Goal: Complete application form

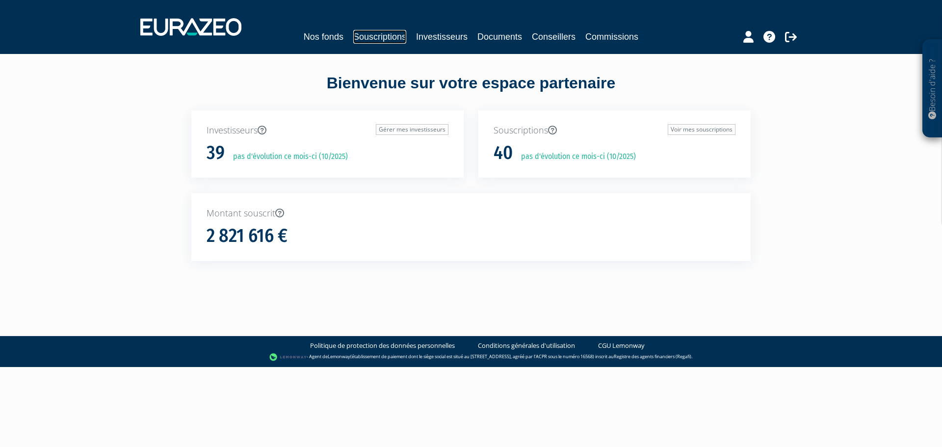
click at [380, 30] on link "Souscriptions" at bounding box center [379, 37] width 53 height 14
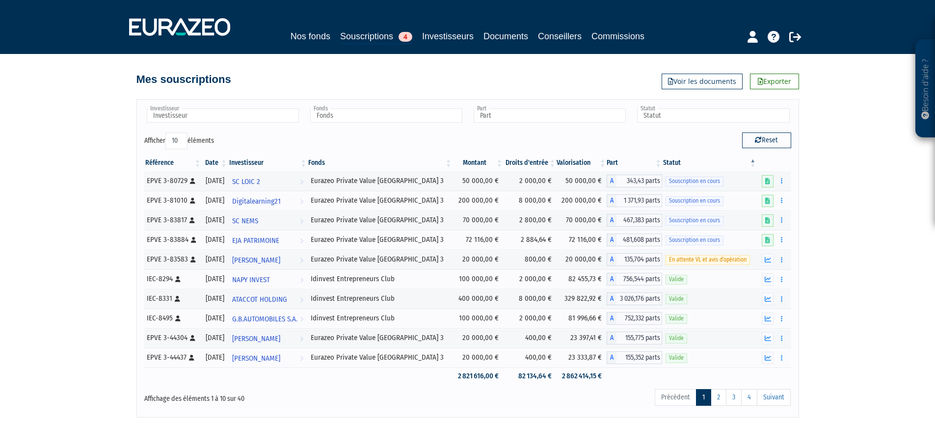
drag, startPoint x: 788, startPoint y: 221, endPoint x: 783, endPoint y: 219, distance: 5.3
click at [784, 219] on td "Editer le montant Compléter Supprimer" at bounding box center [774, 220] width 34 height 20
click at [781, 219] on icon "button" at bounding box center [781, 220] width 1 height 6
click at [749, 253] on link "Compléter" at bounding box center [752, 256] width 64 height 16
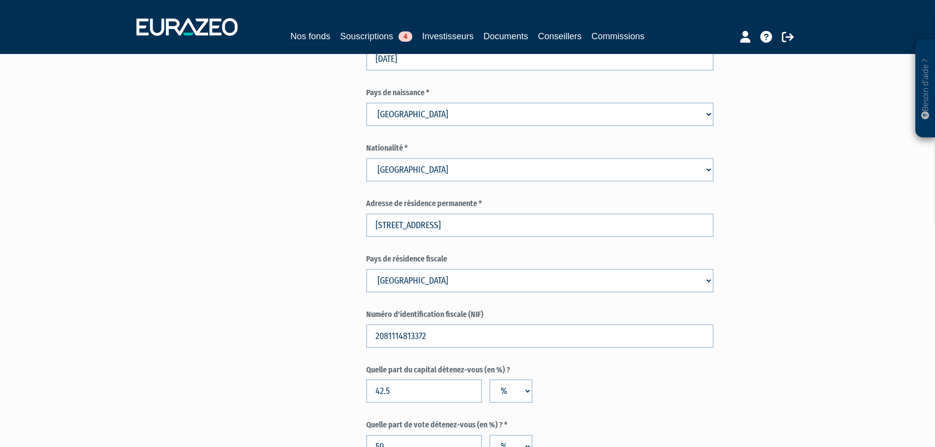
scroll to position [732, 0]
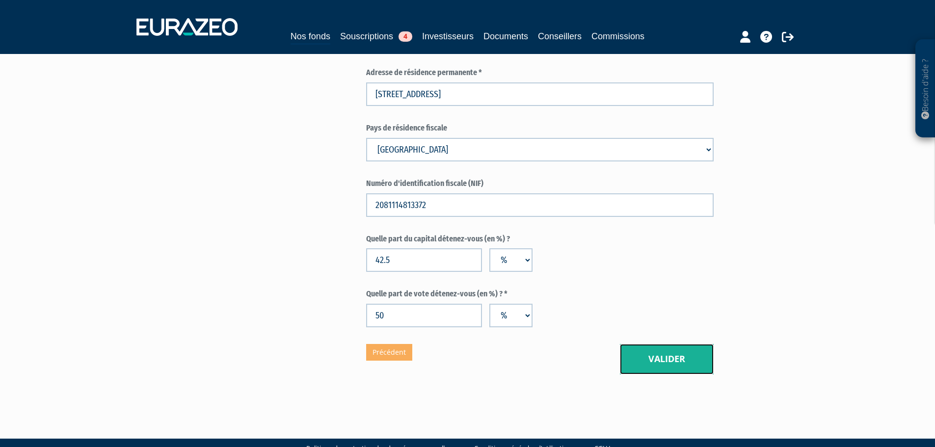
click at [677, 344] on button "Valider" at bounding box center [667, 359] width 94 height 30
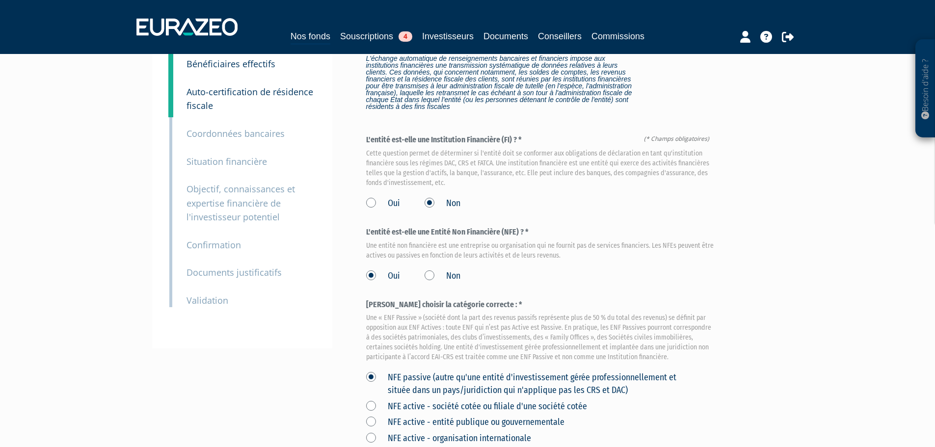
scroll to position [224, 0]
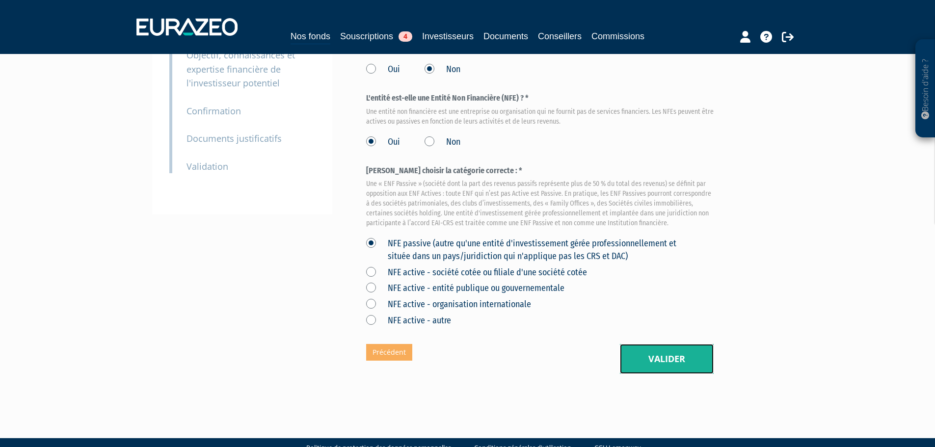
click at [674, 344] on button "Valider" at bounding box center [667, 359] width 94 height 30
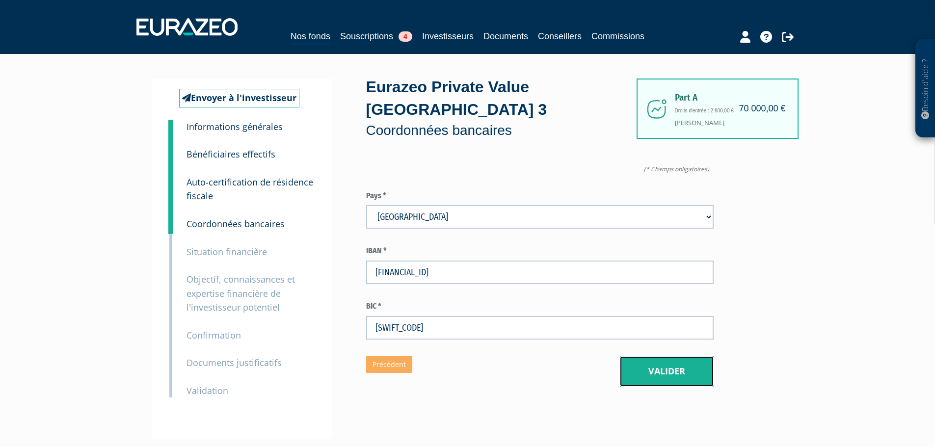
click at [654, 356] on button "Valider" at bounding box center [667, 371] width 94 height 30
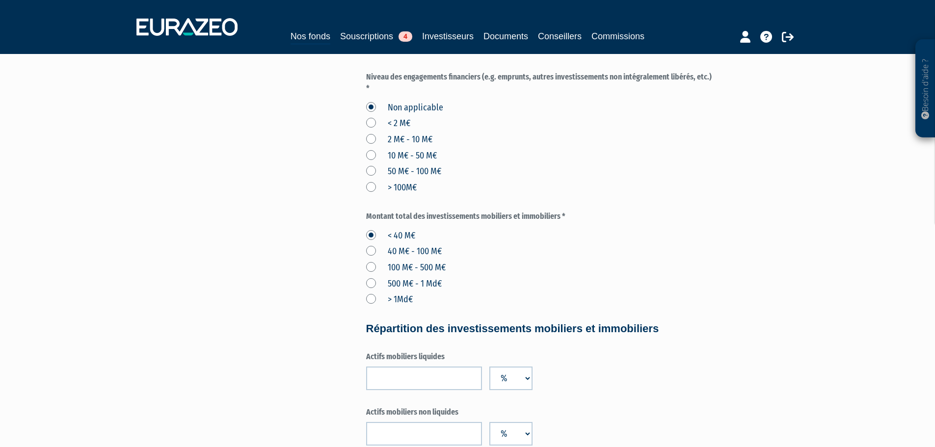
scroll to position [460, 0]
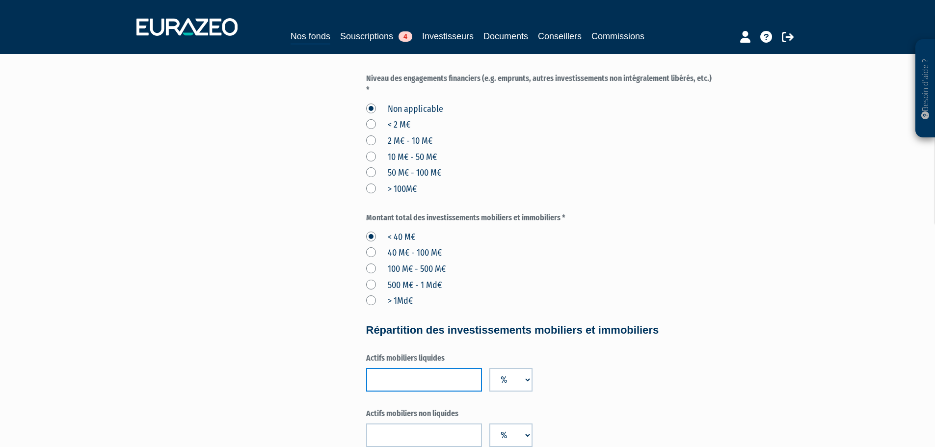
click at [390, 368] on input "number" at bounding box center [424, 380] width 116 height 24
type input "75"
click at [394, 423] on input "number" at bounding box center [424, 435] width 116 height 24
type input "-2"
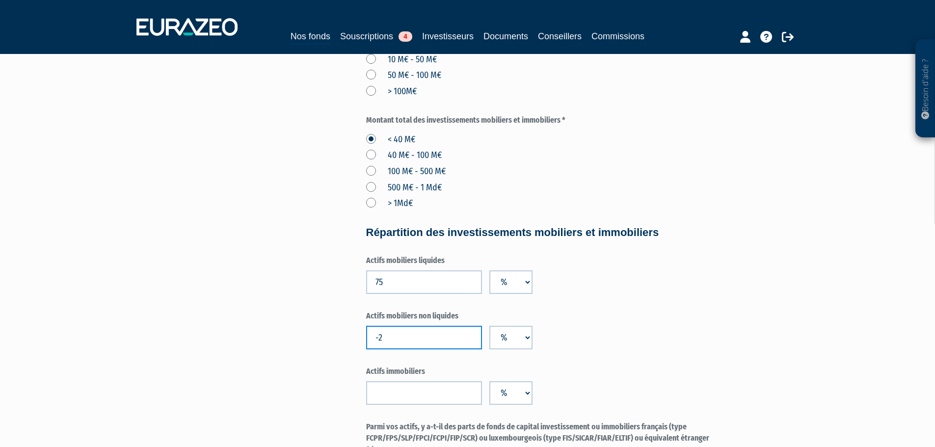
scroll to position [558, 0]
drag, startPoint x: 412, startPoint y: 307, endPoint x: 353, endPoint y: 315, distance: 59.5
click at [353, 315] on div "Envoyer à l'investisseur 1 Informations générales 2 Bénéficiaires effectifs 3 A…" at bounding box center [467, 20] width 616 height 1001
click at [394, 270] on input "75" at bounding box center [424, 282] width 116 height 24
type input "7"
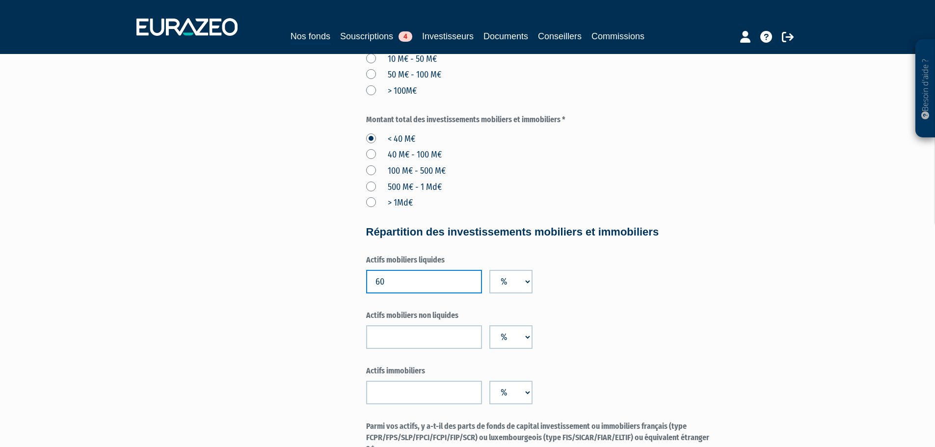
type input "60"
click at [438, 325] on input "number" at bounding box center [424, 337] width 116 height 24
type input "20"
click at [408, 381] on input "number" at bounding box center [424, 393] width 116 height 24
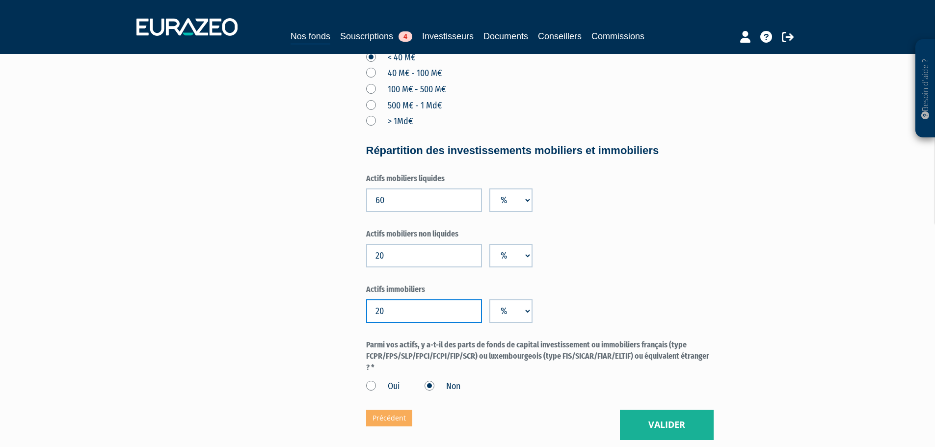
scroll to position [706, 0]
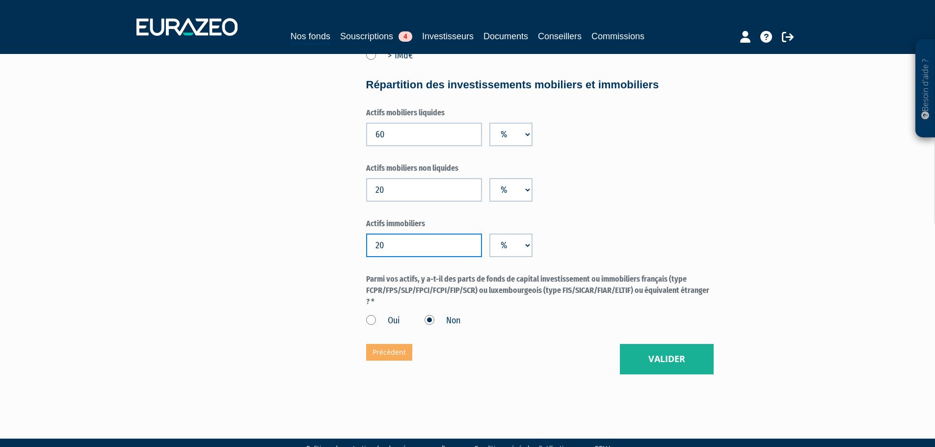
type input "20"
click at [666, 344] on button "Valider" at bounding box center [667, 359] width 94 height 30
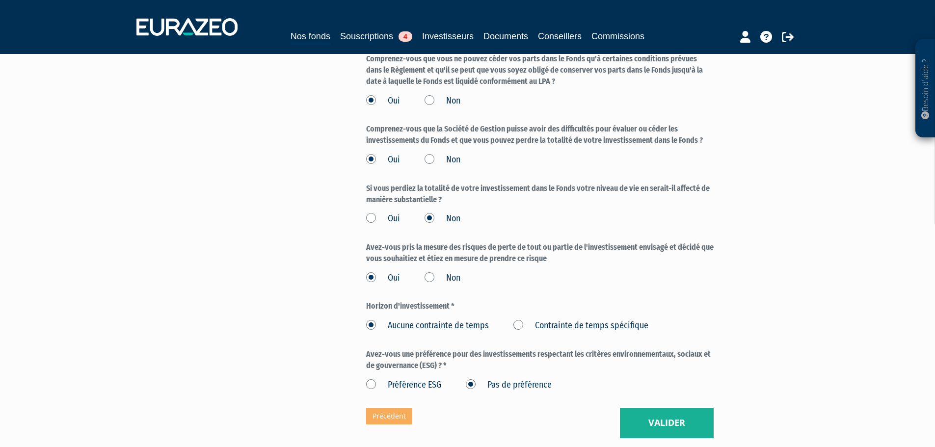
scroll to position [1202, 0]
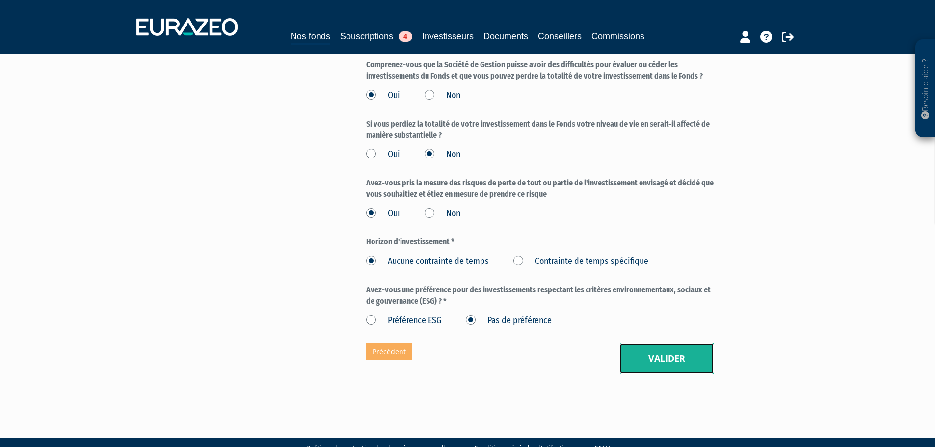
click at [680, 349] on button "Valider" at bounding box center [667, 358] width 94 height 30
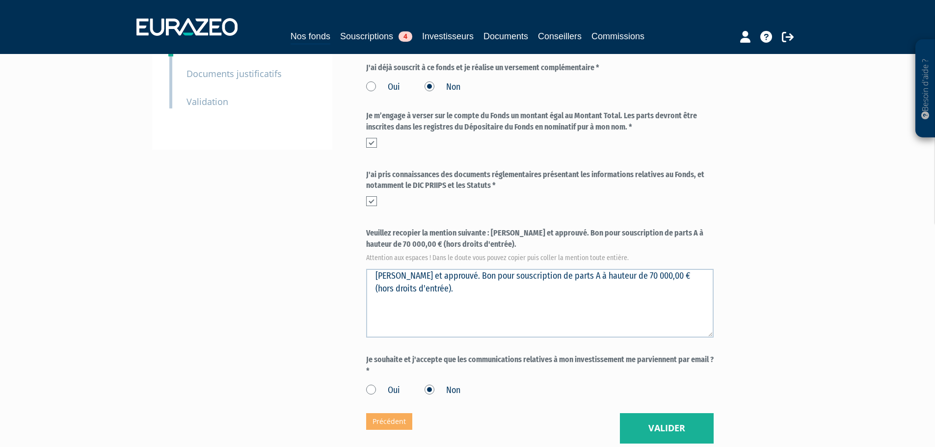
scroll to position [358, 0]
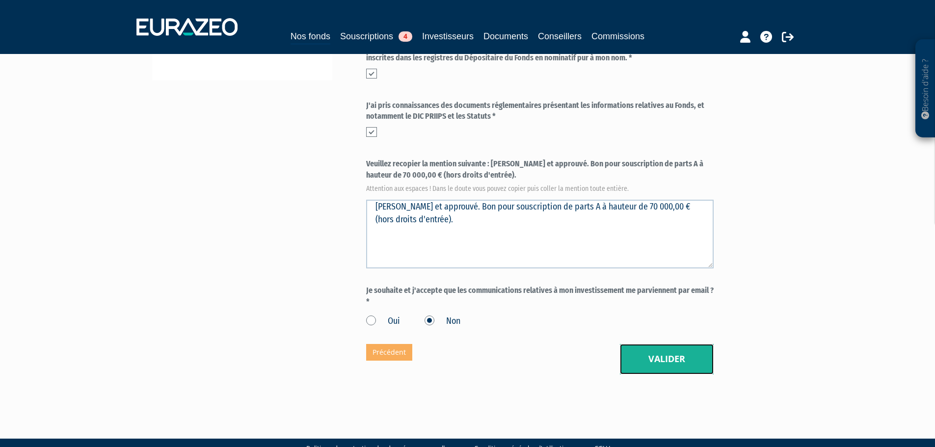
click at [634, 344] on button "Valider" at bounding box center [667, 359] width 94 height 30
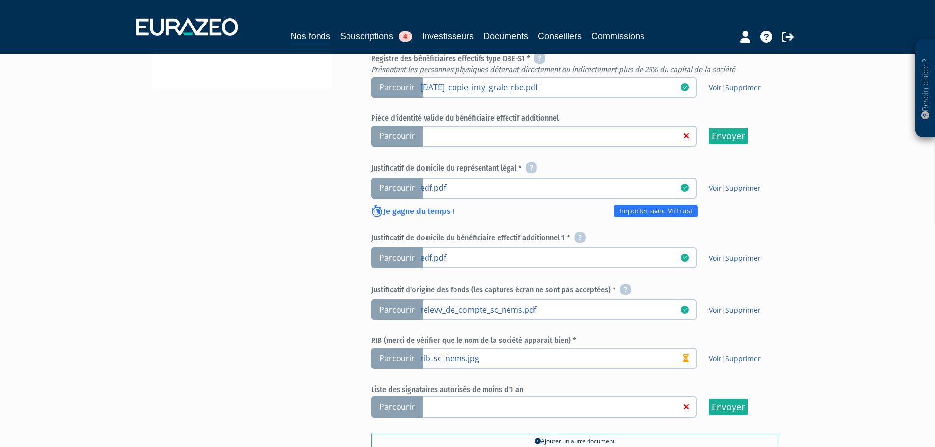
scroll to position [393, 0]
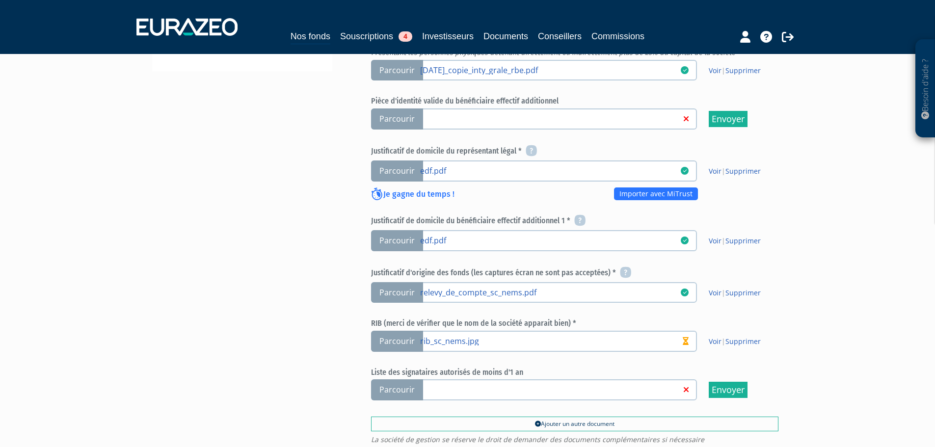
click at [529, 287] on link "relevy_de_compte_sc_nems.pdf" at bounding box center [550, 292] width 261 height 10
click at [0, 0] on input "Parcourir relevy_de_compte_sc_nems.pdf" at bounding box center [0, 0] width 0 height 0
click at [716, 288] on link "Voir" at bounding box center [715, 292] width 13 height 9
click at [736, 288] on link "Supprimer" at bounding box center [742, 292] width 35 height 9
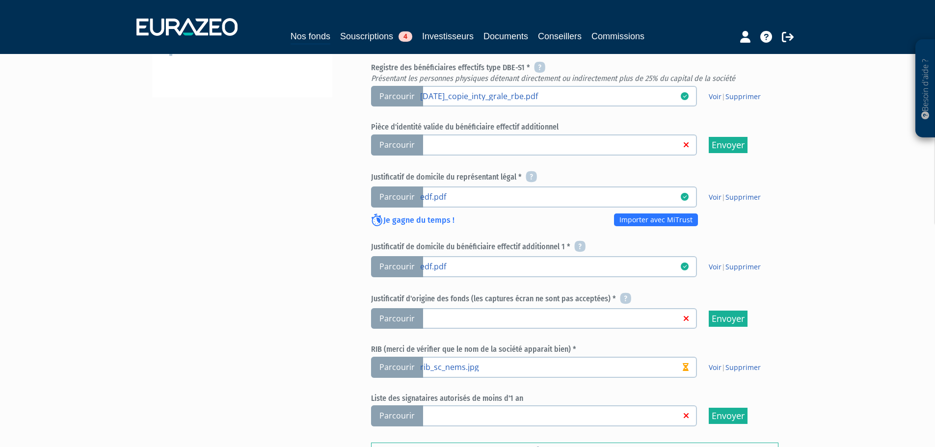
scroll to position [393, 0]
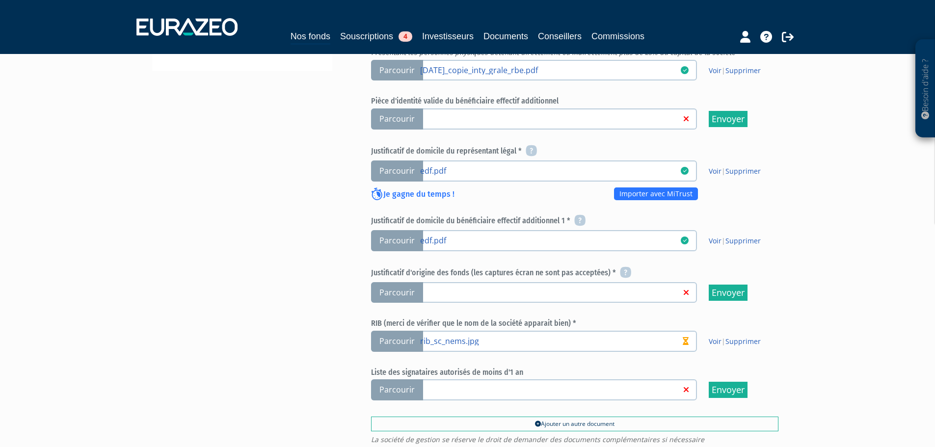
click at [397, 282] on span "Parcourir" at bounding box center [397, 292] width 52 height 21
click at [0, 0] on input "Parcourir" at bounding box center [0, 0] width 0 height 0
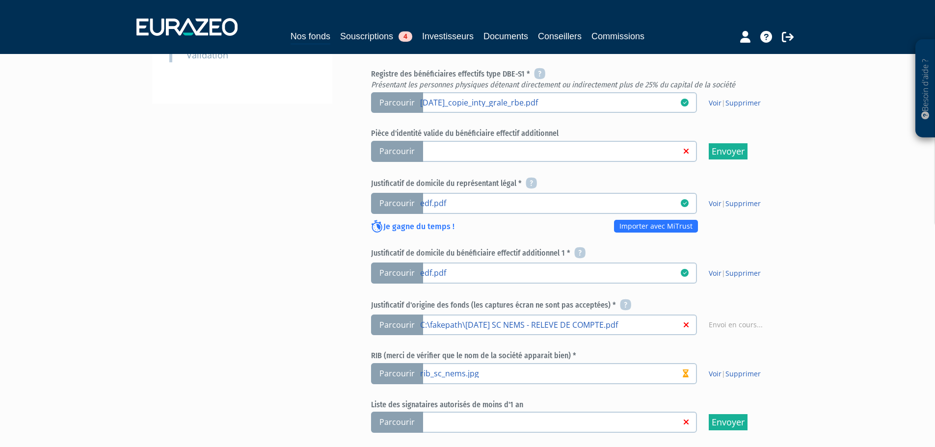
scroll to position [343, 0]
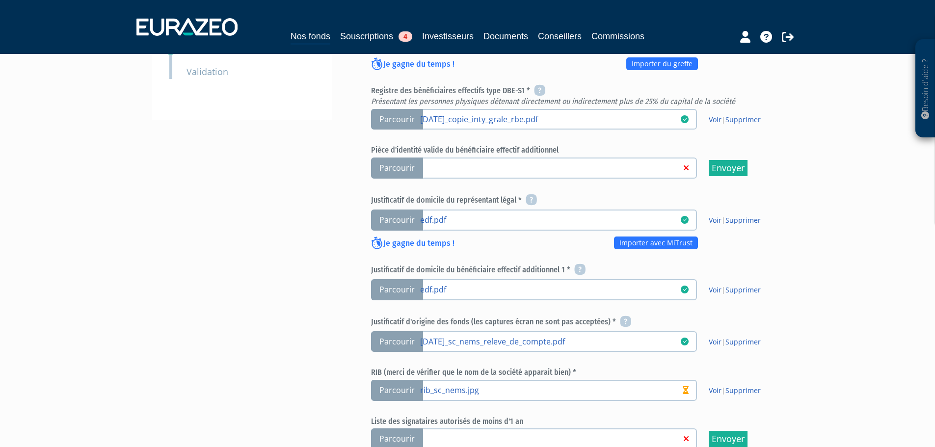
scroll to position [511, 0]
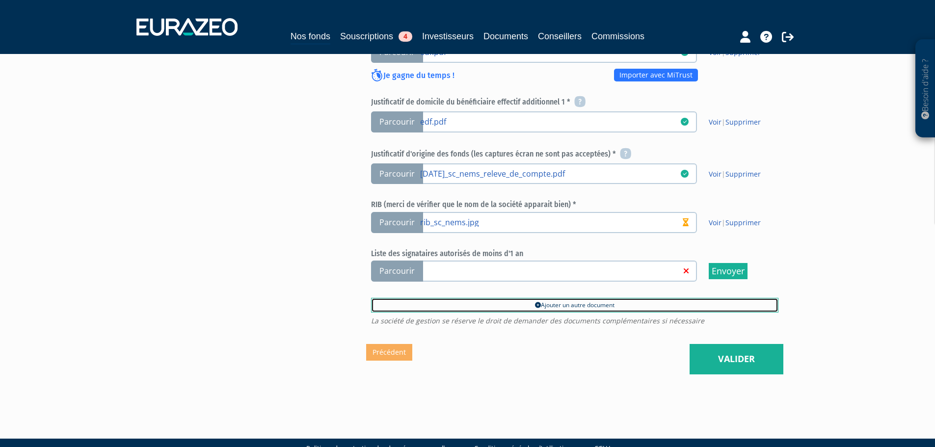
click at [554, 298] on link "Ajouter un autre document" at bounding box center [574, 305] width 407 height 15
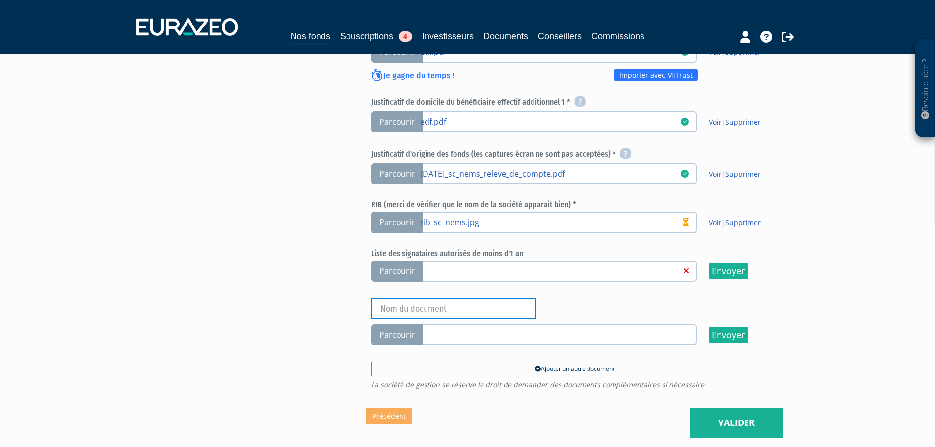
click at [416, 298] on input "text" at bounding box center [453, 309] width 165 height 22
click at [447, 298] on input "CNI" at bounding box center [453, 309] width 165 height 22
type input "CNI [PERSON_NAME]"
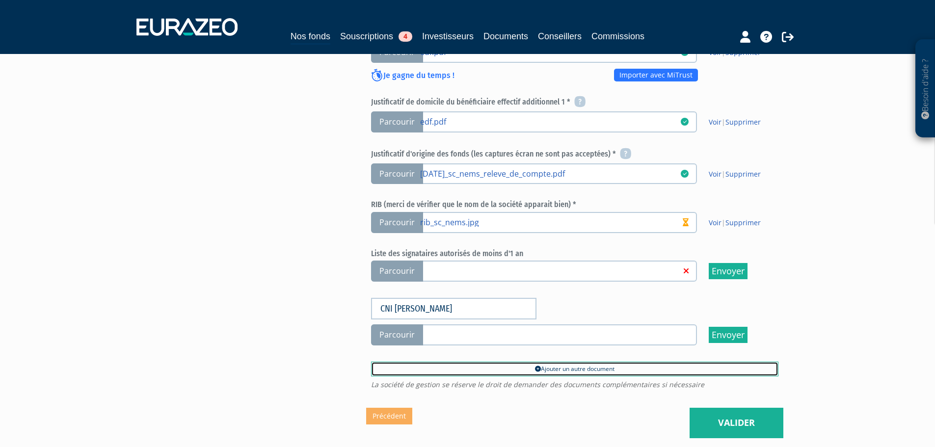
click at [461, 362] on link "Ajouter un autre document" at bounding box center [574, 369] width 407 height 15
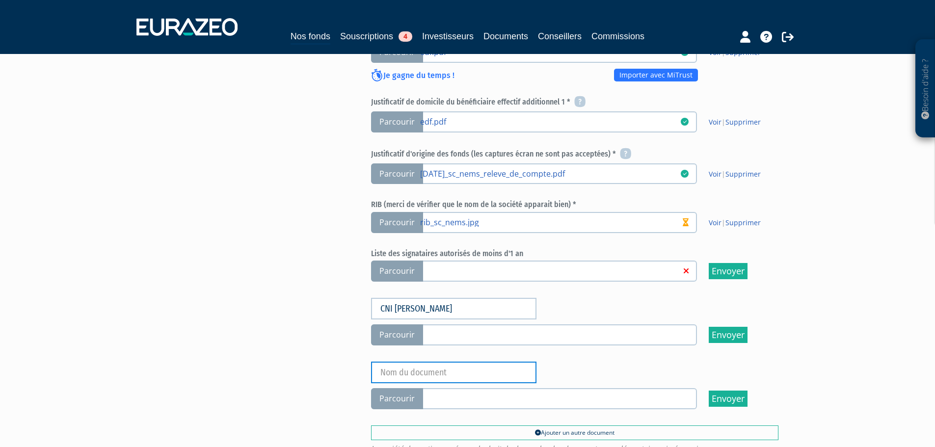
click at [417, 362] on input "text" at bounding box center [453, 373] width 165 height 22
type input "CNI MORGANE"
click at [414, 324] on span "Parcourir" at bounding box center [397, 334] width 52 height 21
click at [0, 0] on input "Parcourir" at bounding box center [0, 0] width 0 height 0
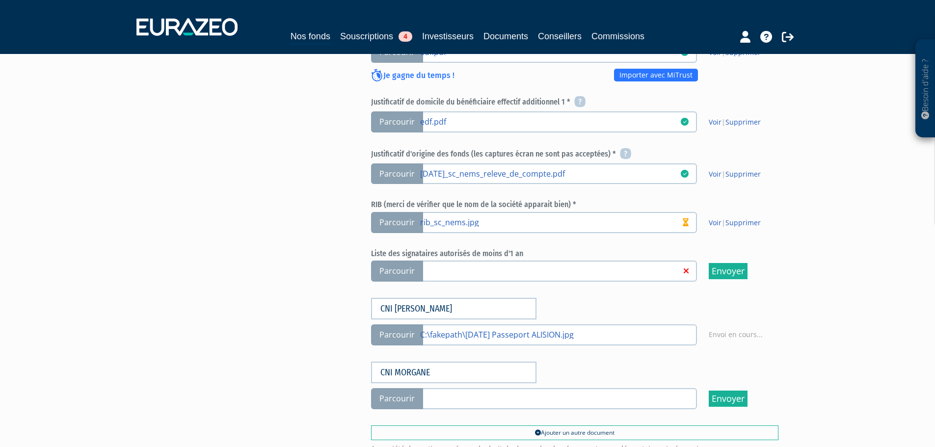
click at [390, 388] on span "Parcourir" at bounding box center [397, 398] width 52 height 21
click at [392, 388] on span "Parcourir" at bounding box center [397, 398] width 52 height 21
click at [393, 388] on span "Parcourir" at bounding box center [397, 398] width 52 height 21
click at [415, 388] on span "Parcourir" at bounding box center [397, 398] width 52 height 21
drag, startPoint x: 400, startPoint y: 380, endPoint x: 480, endPoint y: 378, distance: 79.5
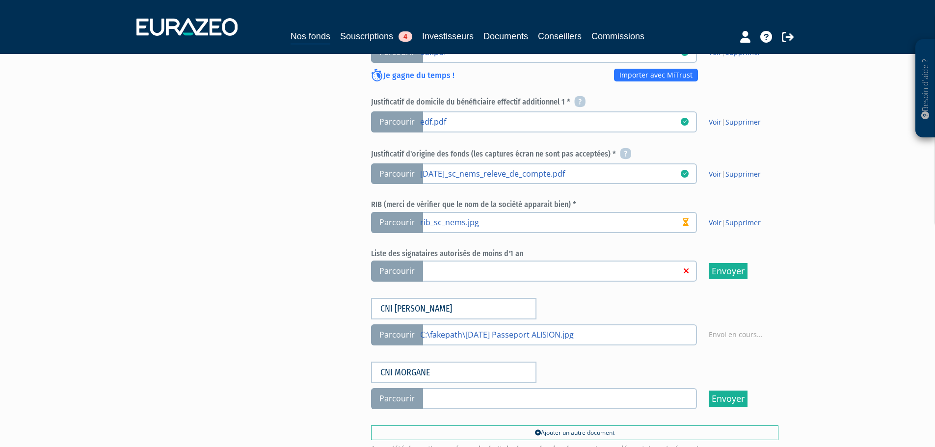
click at [399, 388] on span "Parcourir" at bounding box center [397, 398] width 52 height 21
click at [486, 393] on link at bounding box center [550, 398] width 261 height 10
click at [405, 388] on span "Parcourir" at bounding box center [397, 398] width 52 height 21
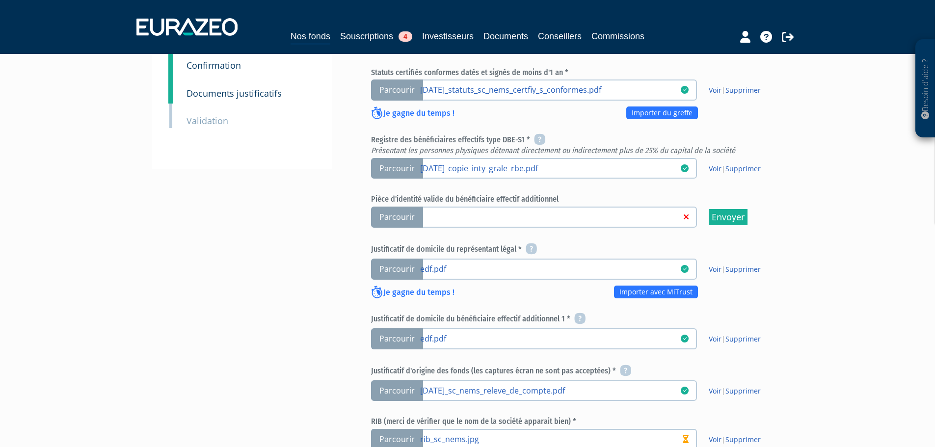
scroll to position [491, 0]
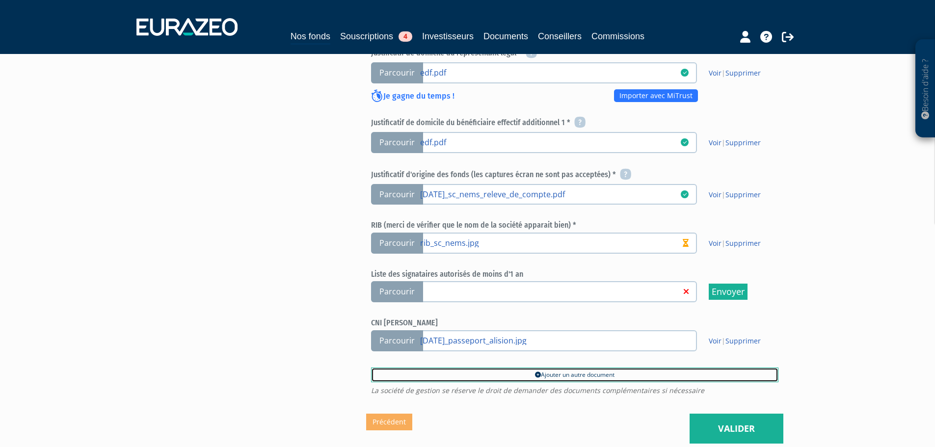
click at [484, 368] on link "Ajouter un autre document" at bounding box center [574, 375] width 407 height 15
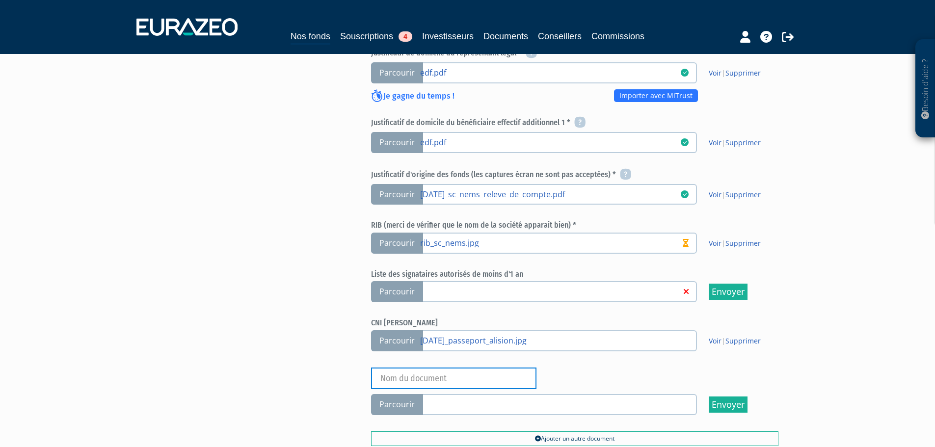
click at [450, 368] on input "text" at bounding box center [453, 379] width 165 height 22
type input "CNI MORGANE"
click at [395, 394] on span "Parcourir" at bounding box center [397, 404] width 52 height 21
click at [0, 0] on input "Parcourir" at bounding box center [0, 0] width 0 height 0
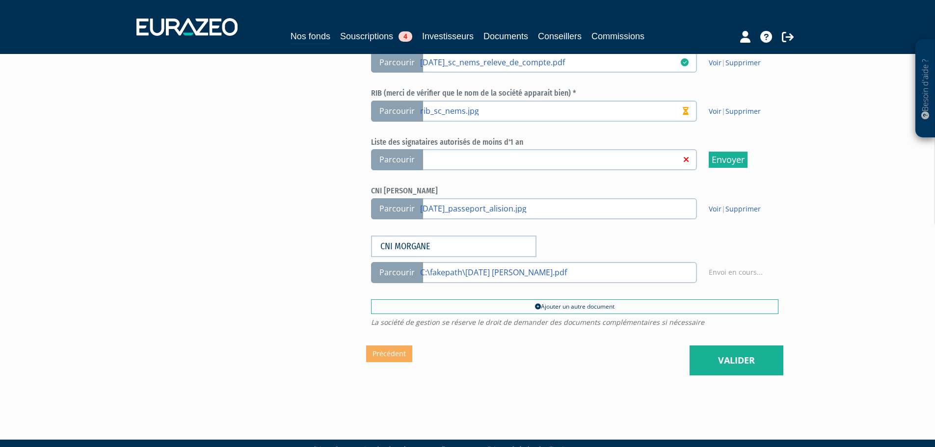
scroll to position [624, 0]
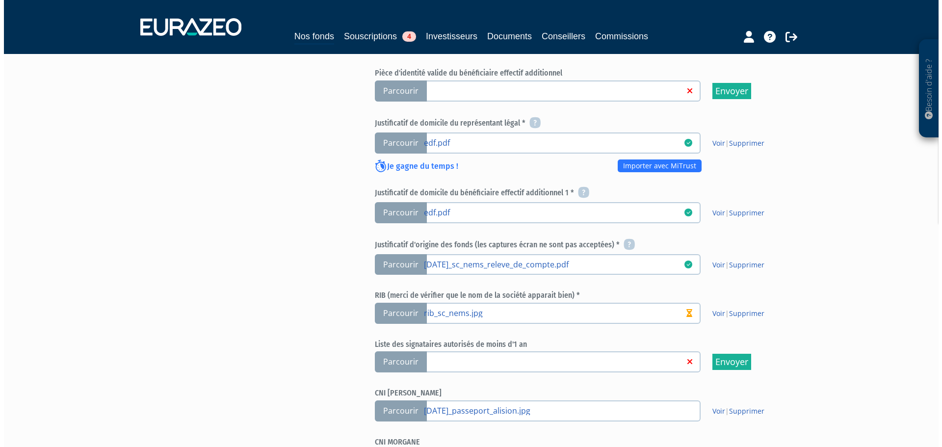
scroll to position [609, 0]
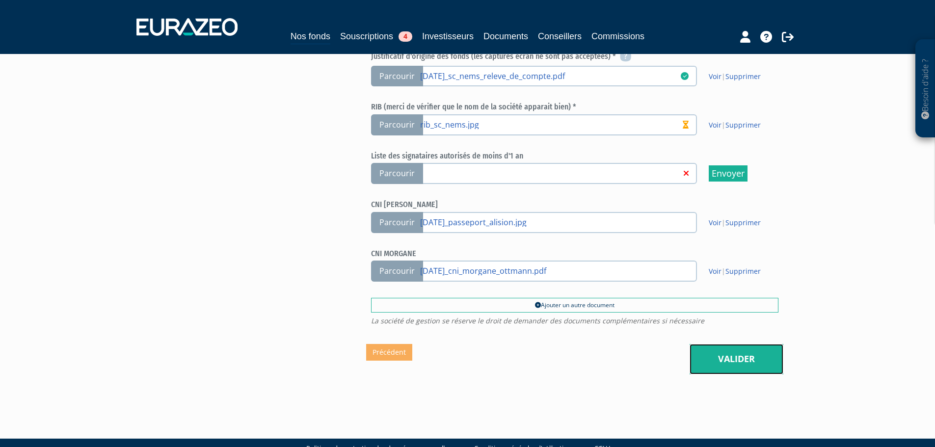
click at [747, 344] on link "Valider" at bounding box center [736, 359] width 94 height 30
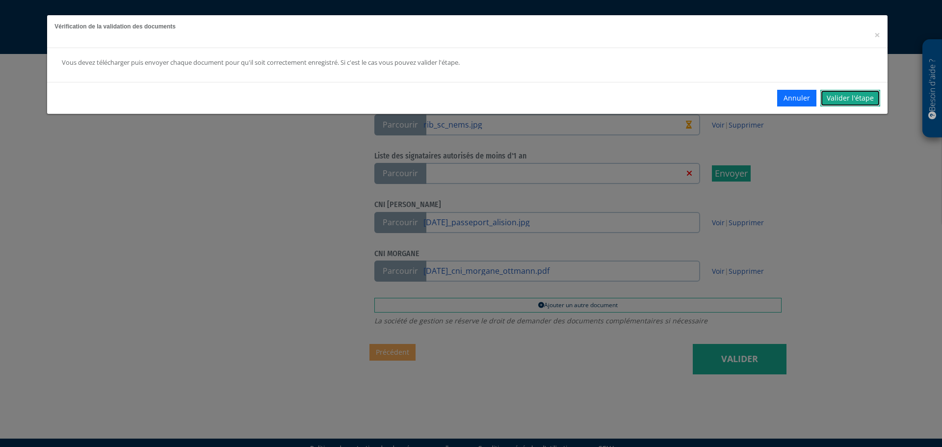
click at [837, 91] on link "Valider l'étape" at bounding box center [850, 98] width 60 height 17
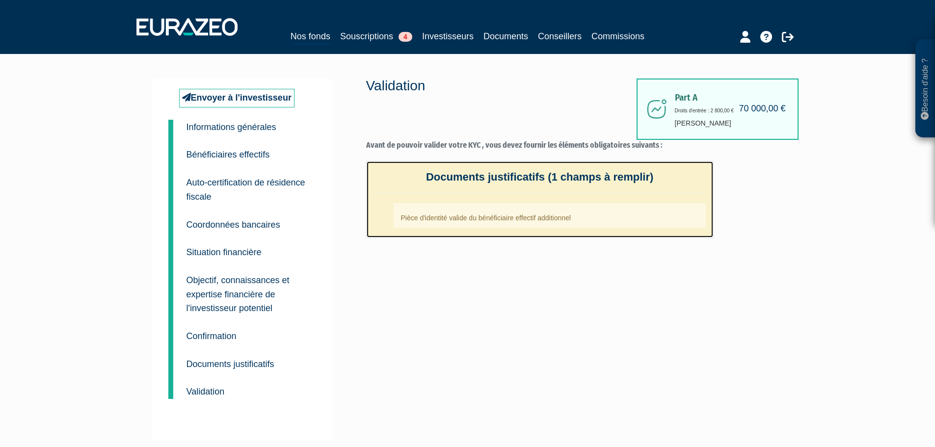
click at [485, 217] on li "Pièce d'identité valide du bénéficiaire effectif additionnel" at bounding box center [550, 215] width 312 height 25
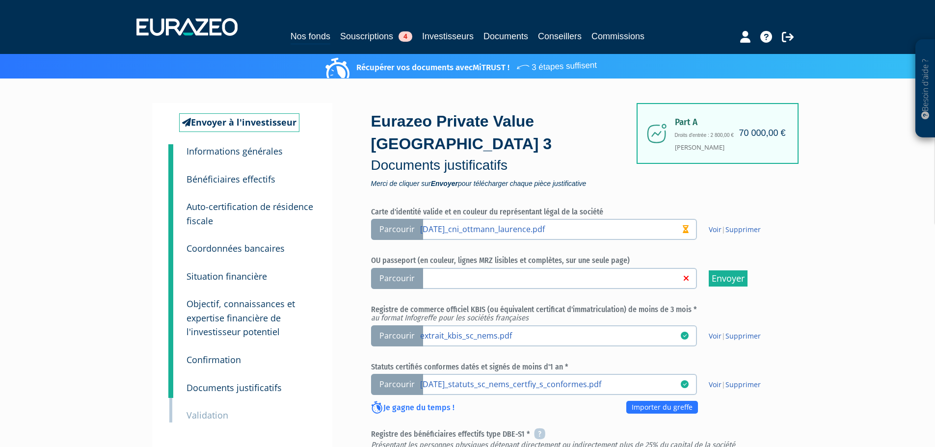
click at [403, 268] on span "Parcourir" at bounding box center [397, 278] width 52 height 21
click at [0, 0] on input "Parcourir" at bounding box center [0, 0] width 0 height 0
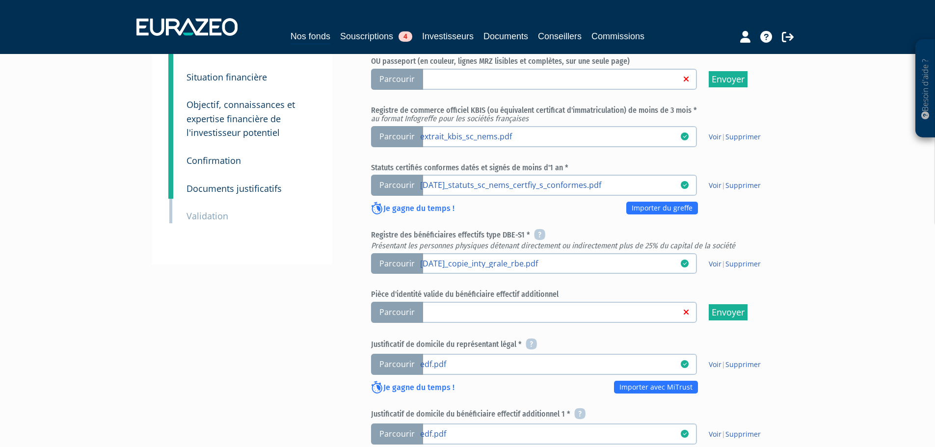
scroll to position [196, 0]
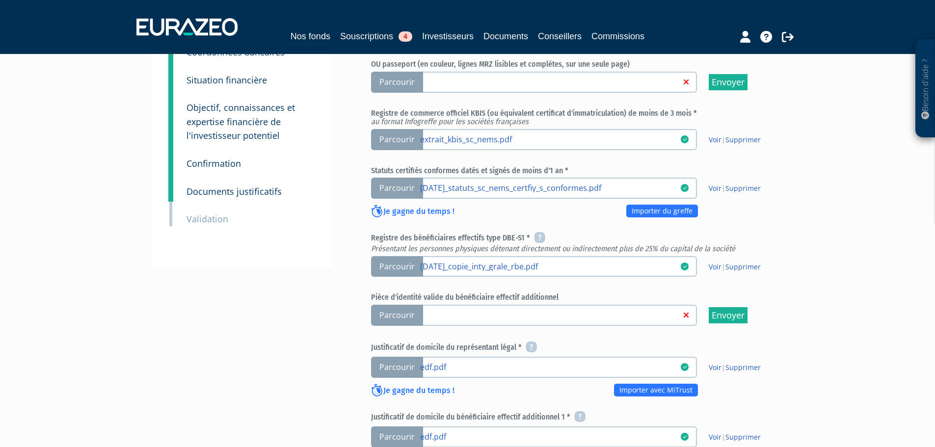
click at [407, 305] on span "Parcourir" at bounding box center [397, 315] width 52 height 21
click at [0, 0] on input "Parcourir" at bounding box center [0, 0] width 0 height 0
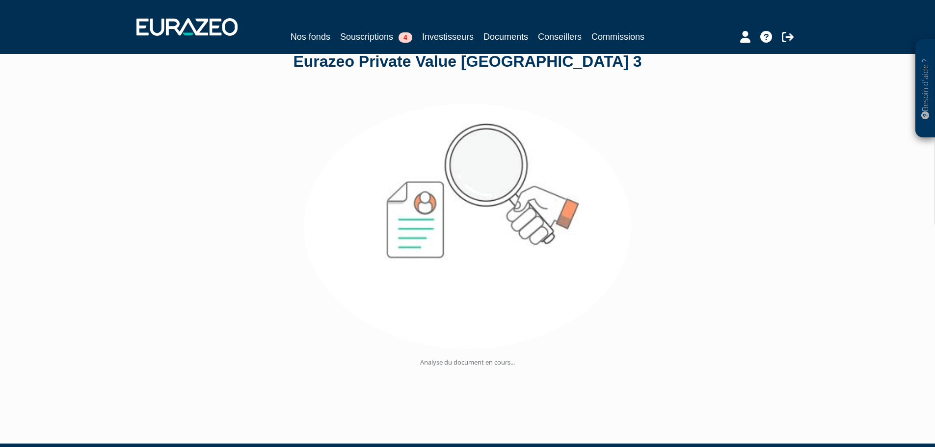
scroll to position [57, 0]
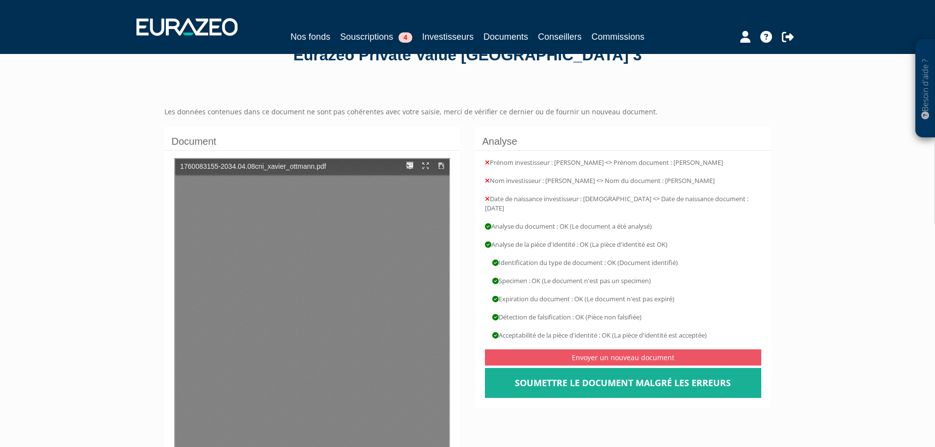
scroll to position [147, 0]
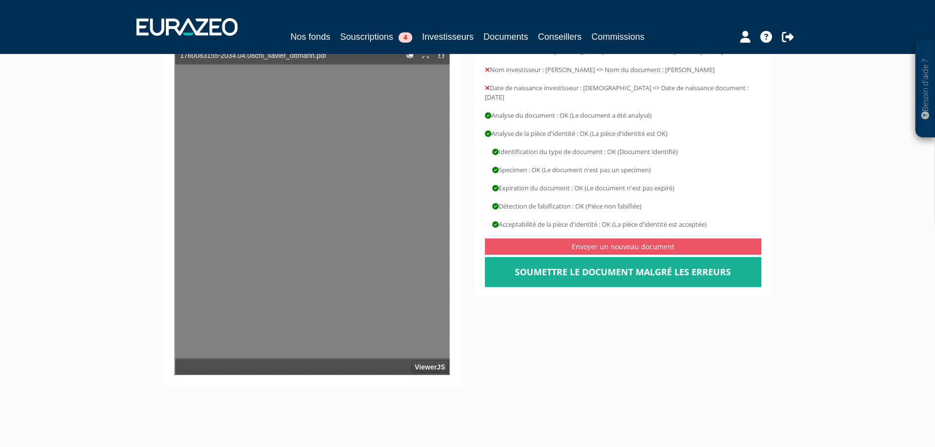
type input "1"
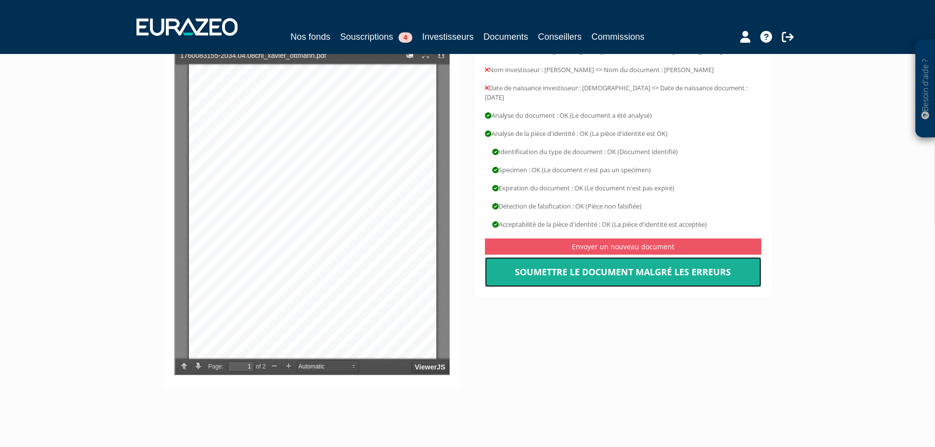
click at [617, 266] on link "Soumettre le document malgré les erreurs" at bounding box center [623, 272] width 276 height 30
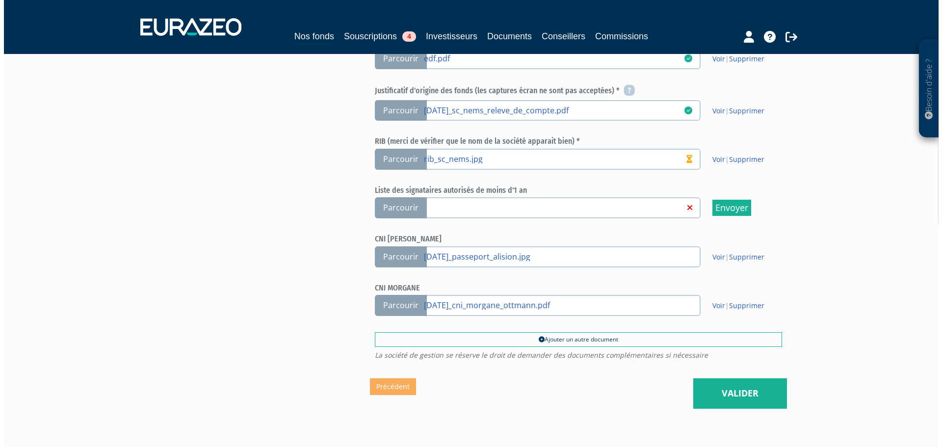
scroll to position [609, 0]
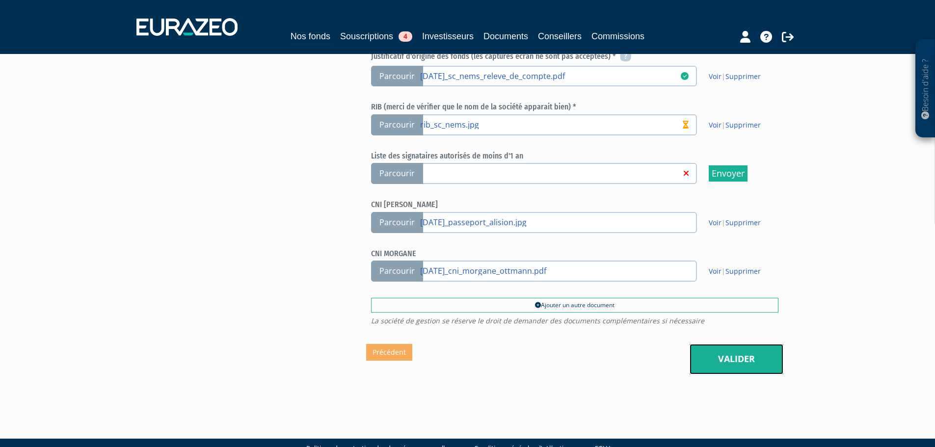
click at [727, 344] on link "Valider" at bounding box center [736, 359] width 94 height 30
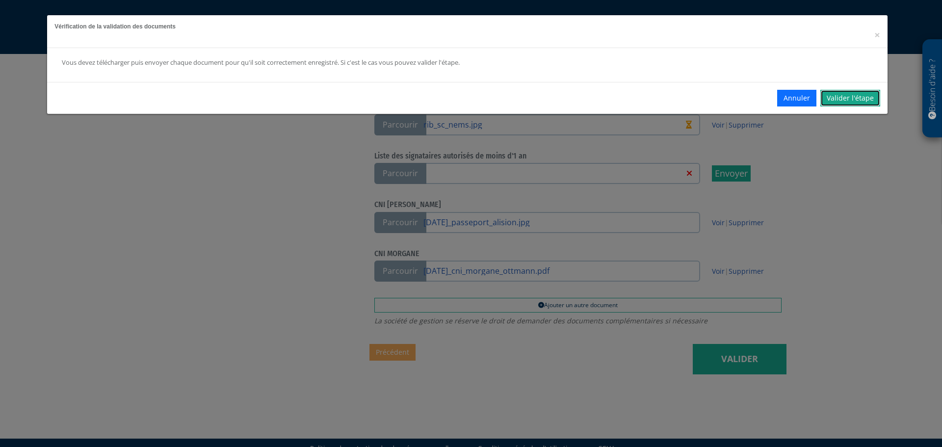
click at [854, 95] on link "Valider l'étape" at bounding box center [850, 98] width 60 height 17
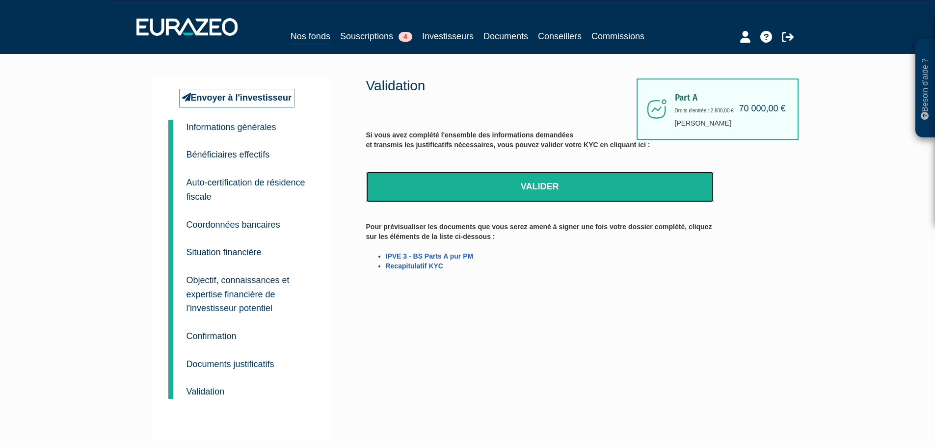
click at [511, 175] on link "Valider" at bounding box center [539, 187] width 347 height 30
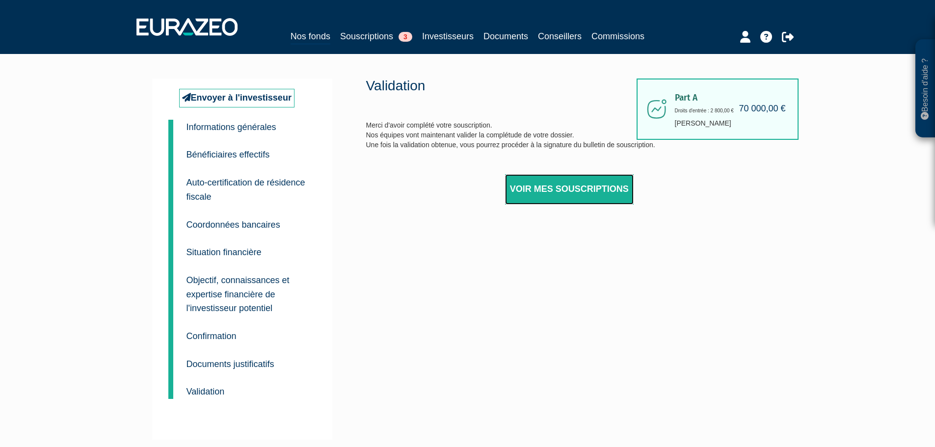
click at [552, 190] on link "Voir mes souscriptions" at bounding box center [569, 189] width 129 height 30
